Goal: Information Seeking & Learning: Find specific fact

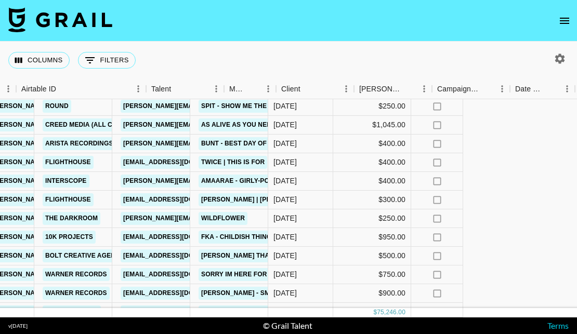
scroll to position [1290, 525]
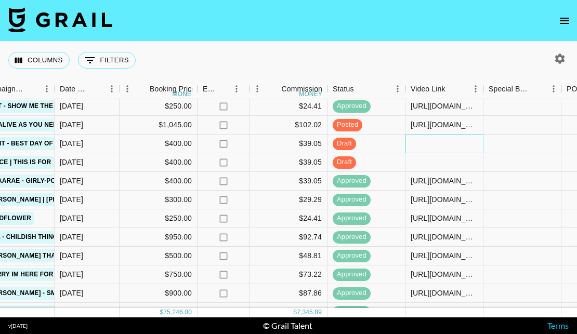
click at [434, 144] on div at bounding box center [445, 144] width 78 height 19
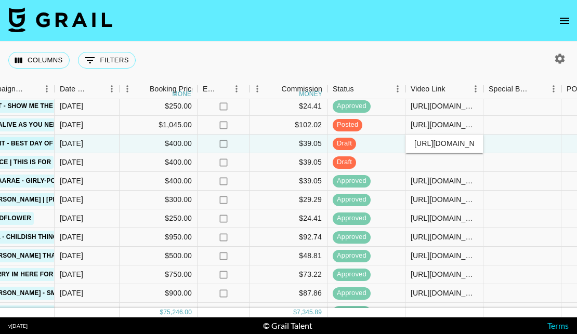
scroll to position [0, 410]
type input "[URL][DOMAIN_NAME][DOMAIN_NAME]"
click at [539, 144] on div at bounding box center [523, 144] width 78 height 19
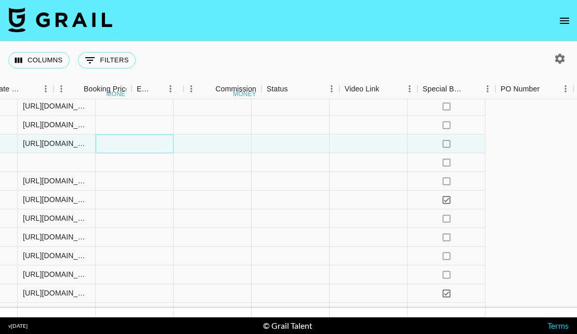
scroll to position [1290, 1019]
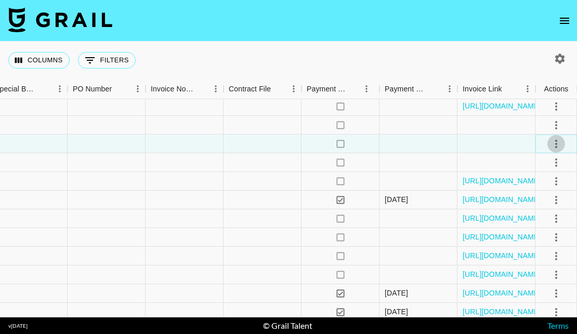
click at [554, 142] on icon "select merge strategy" at bounding box center [556, 144] width 12 height 12
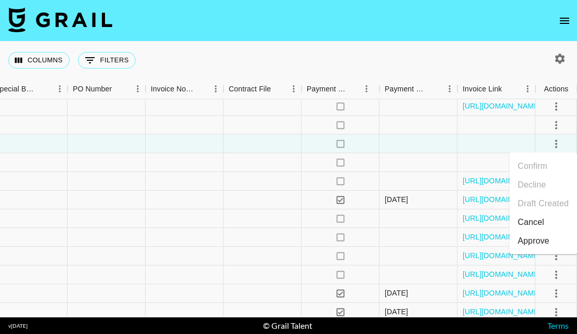
click at [525, 244] on div "Approve" at bounding box center [534, 241] width 32 height 12
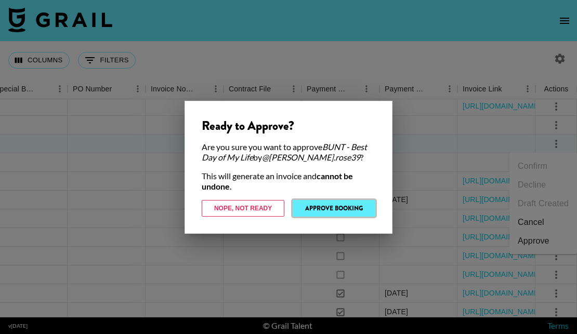
click at [346, 206] on button "Approve Booking" at bounding box center [334, 208] width 83 height 17
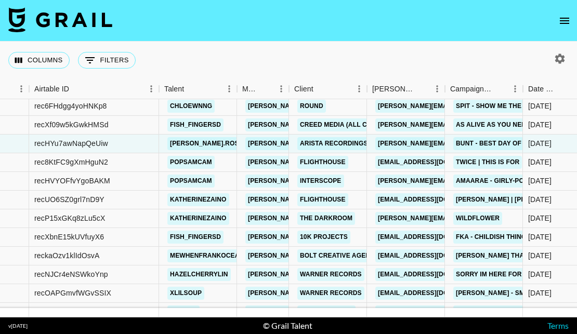
scroll to position [1290, 0]
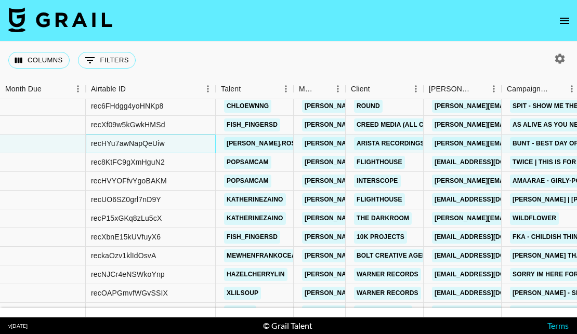
click at [154, 140] on div "recHYu7awNapQeUiw" at bounding box center [128, 143] width 74 height 10
copy div "recHYu7awNapQeUiw"
click at [135, 144] on div "recHYu7awNapQeUiw" at bounding box center [128, 143] width 74 height 10
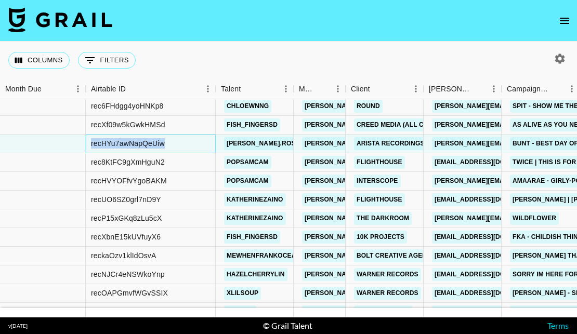
copy div "recHYu7awNapQeUiw"
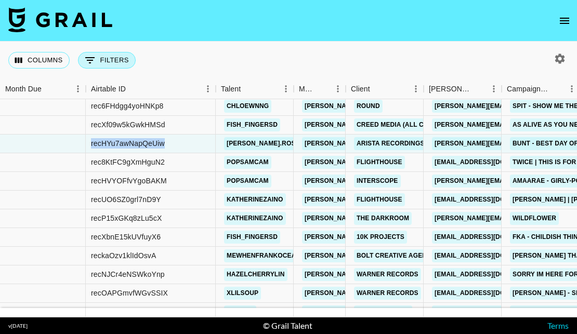
click at [111, 55] on button "0 Filters" at bounding box center [107, 60] width 58 height 17
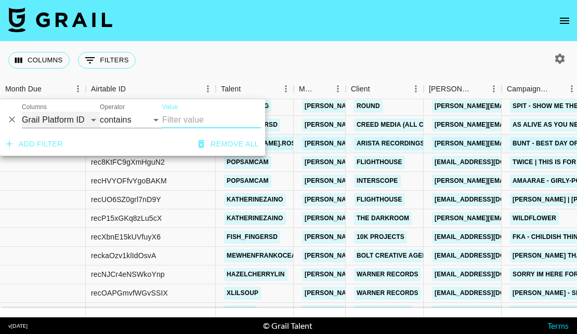
click at [74, 116] on select "Grail Platform ID Airtable ID Talent Manager Client [PERSON_NAME] Campaign (Typ…" at bounding box center [61, 120] width 78 height 17
select select "managerIds"
select select "is"
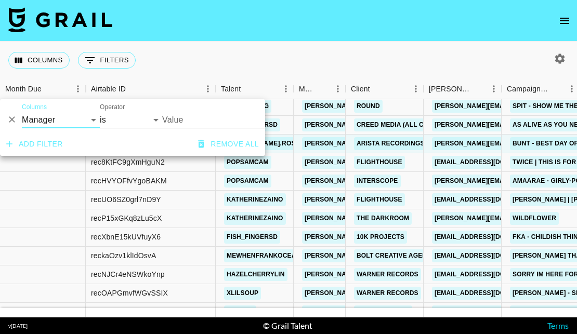
click at [200, 122] on input "Value" at bounding box center [232, 120] width 140 height 16
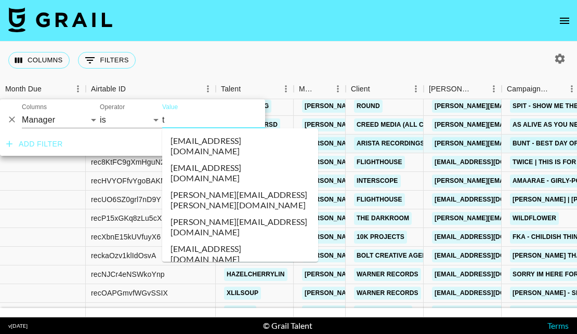
type input "ta"
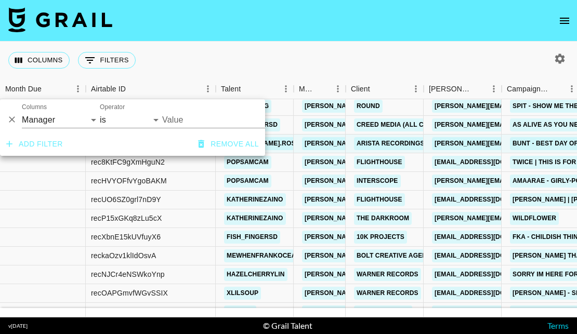
click at [204, 118] on input "Value" at bounding box center [232, 120] width 140 height 16
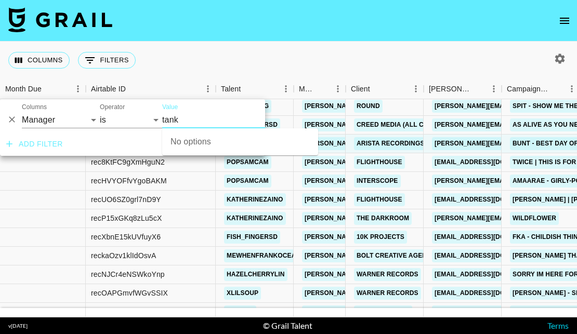
type input "tank"
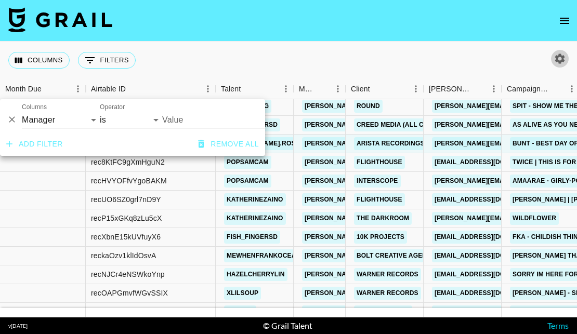
click at [561, 58] on icon "button" at bounding box center [560, 59] width 12 height 12
select select "[DATE]"
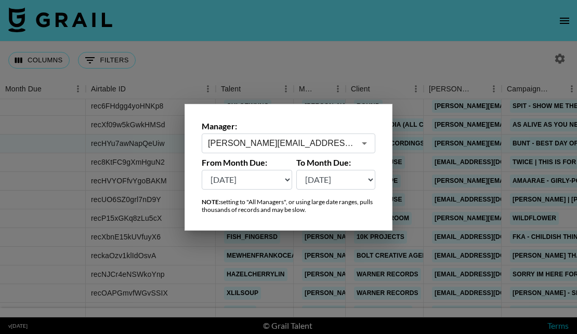
click at [347, 141] on input "[PERSON_NAME][EMAIL_ADDRESS][DOMAIN_NAME]" at bounding box center [281, 143] width 147 height 12
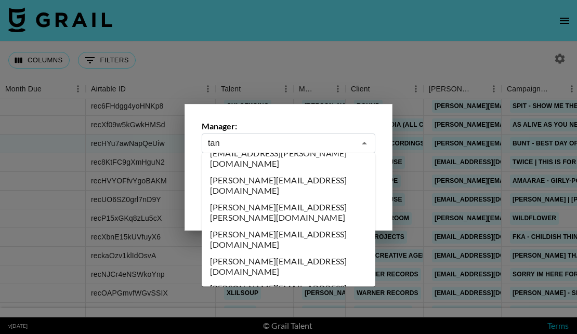
scroll to position [0, 0]
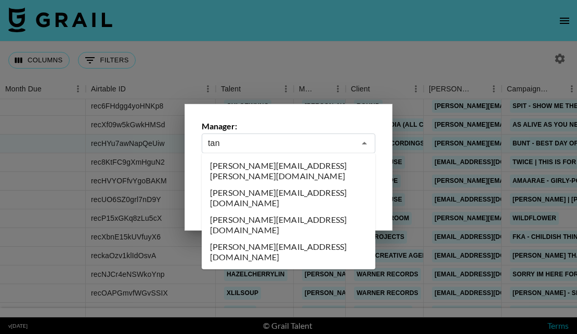
click at [318, 185] on li "[PERSON_NAME][EMAIL_ADDRESS][DOMAIN_NAME]" at bounding box center [289, 198] width 174 height 27
type input "[PERSON_NAME][EMAIL_ADDRESS][DOMAIN_NAME]"
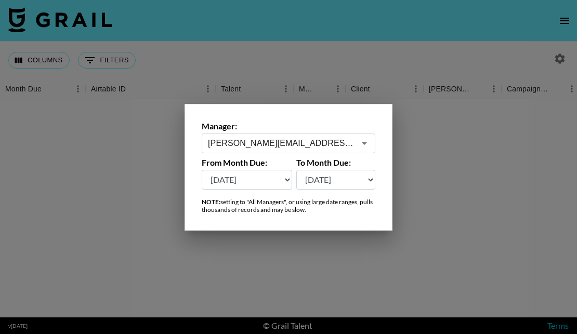
click at [248, 51] on div at bounding box center [288, 167] width 577 height 334
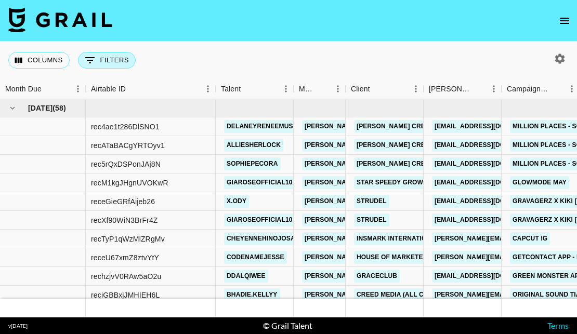
click at [101, 63] on button "0 Filters" at bounding box center [107, 60] width 58 height 17
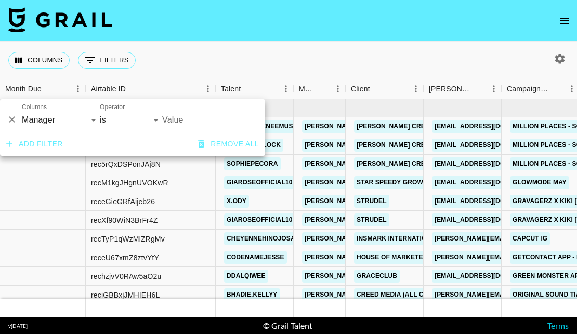
click at [64, 111] on div "Columns Grail Platform ID Airtable ID Talent Manager Client [PERSON_NAME] Campa…" at bounding box center [61, 116] width 78 height 25
click at [61, 124] on select "Grail Platform ID Airtable ID Talent Manager Client [PERSON_NAME] Campaign (Typ…" at bounding box center [61, 120] width 78 height 17
select select "talentName"
select select "contains"
click at [199, 120] on input "Value" at bounding box center [211, 120] width 99 height 17
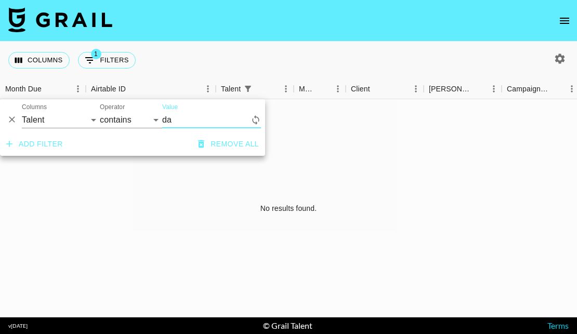
type input "d"
type input "b"
type input "dark"
click at [557, 57] on icon "button" at bounding box center [561, 59] width 10 height 10
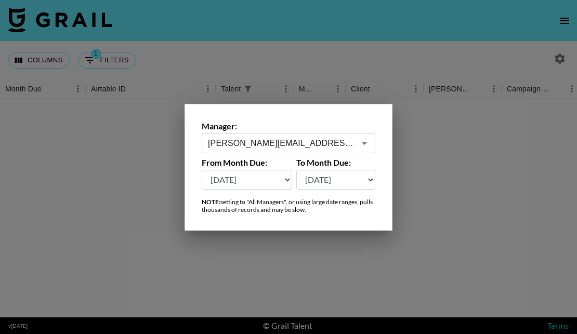
click at [266, 182] on select "[DATE] [DATE] '[DATE] May '[DATE] Mar '[DATE] Jan '[DATE] Nov '[DATE] Sep '[DAT…" at bounding box center [247, 180] width 91 height 20
select select "[DATE]"
click at [362, 249] on div at bounding box center [288, 167] width 577 height 334
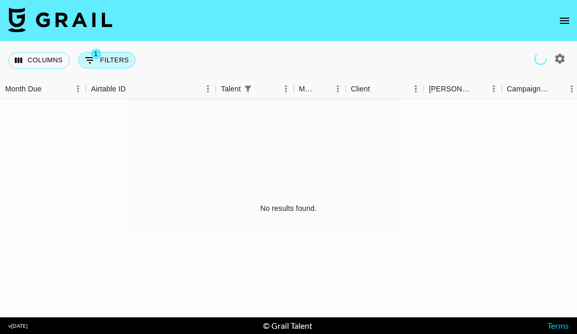
click at [97, 56] on span "1" at bounding box center [96, 54] width 10 height 10
select select "talentName"
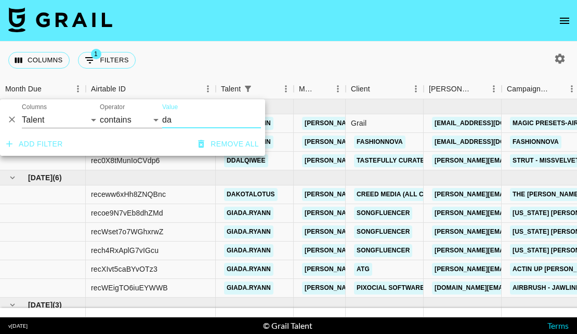
type input "d"
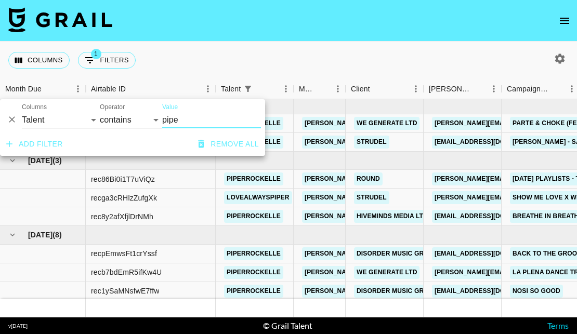
type input "piper"
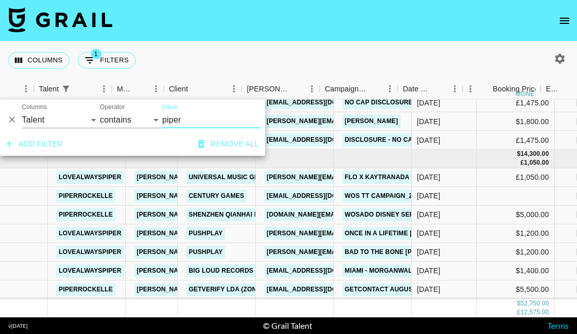
scroll to position [686, 183]
